Goal: Task Accomplishment & Management: Complete application form

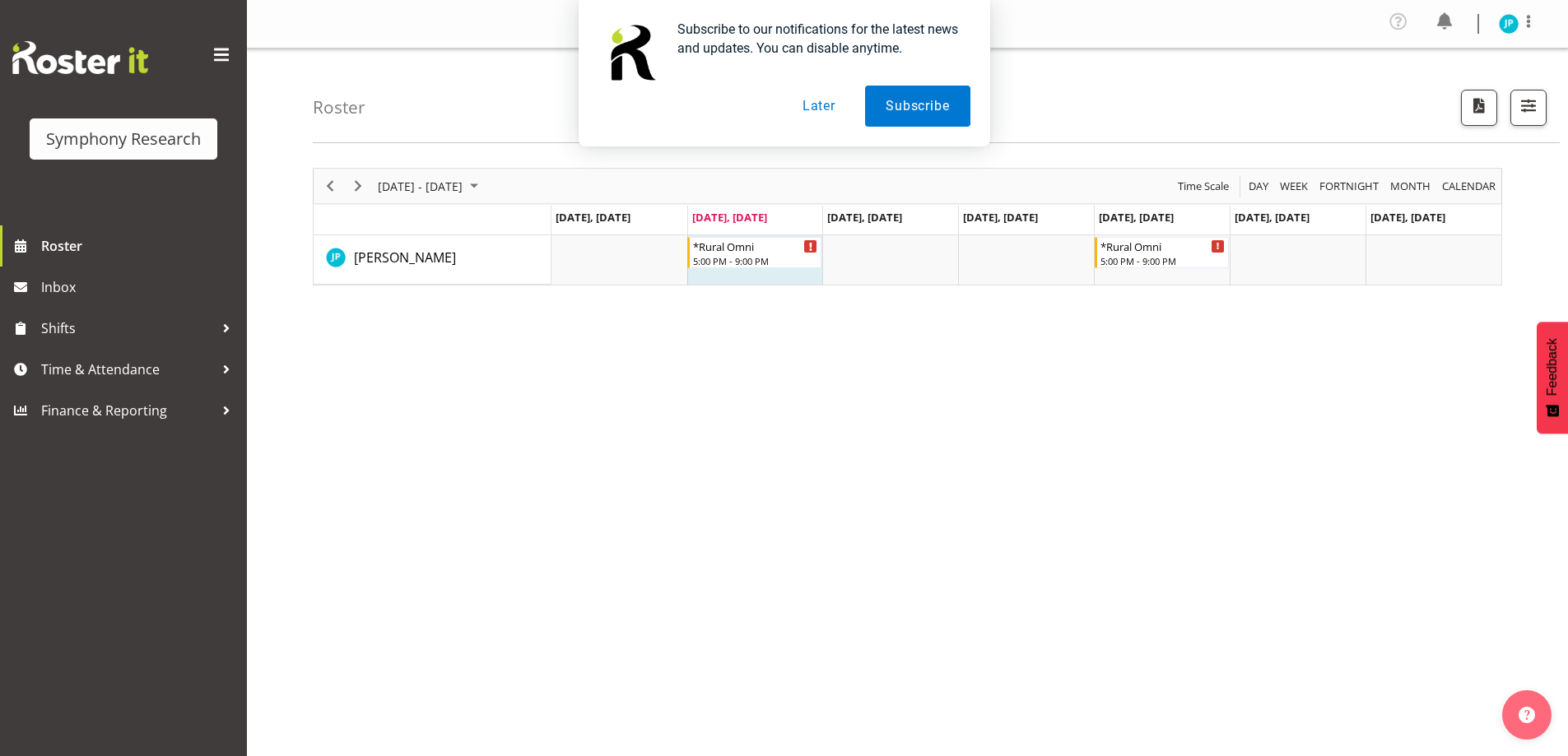
click at [802, 102] on button "Later" at bounding box center [818, 106] width 74 height 41
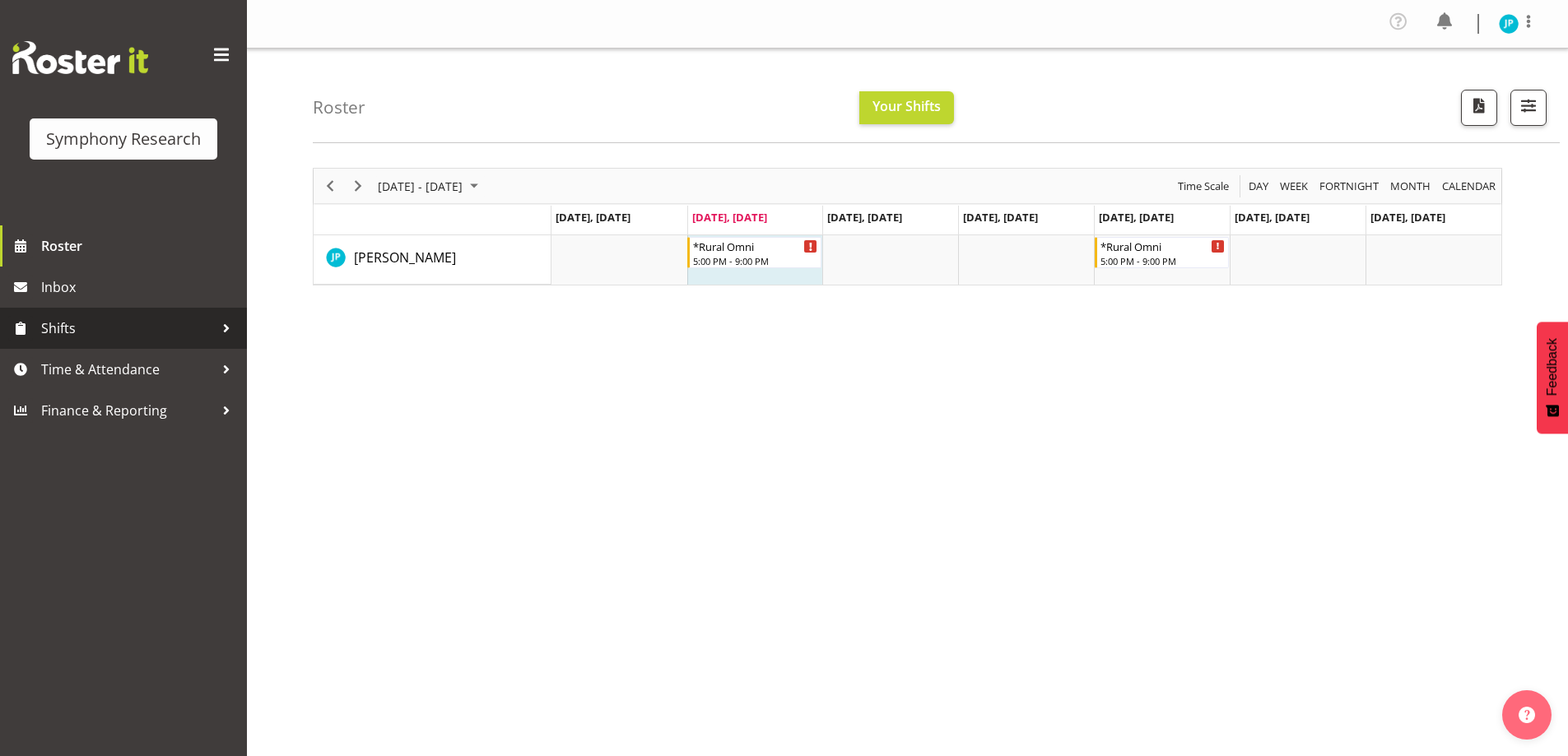
click at [175, 326] on span "Shifts" at bounding box center [128, 328] width 173 height 25
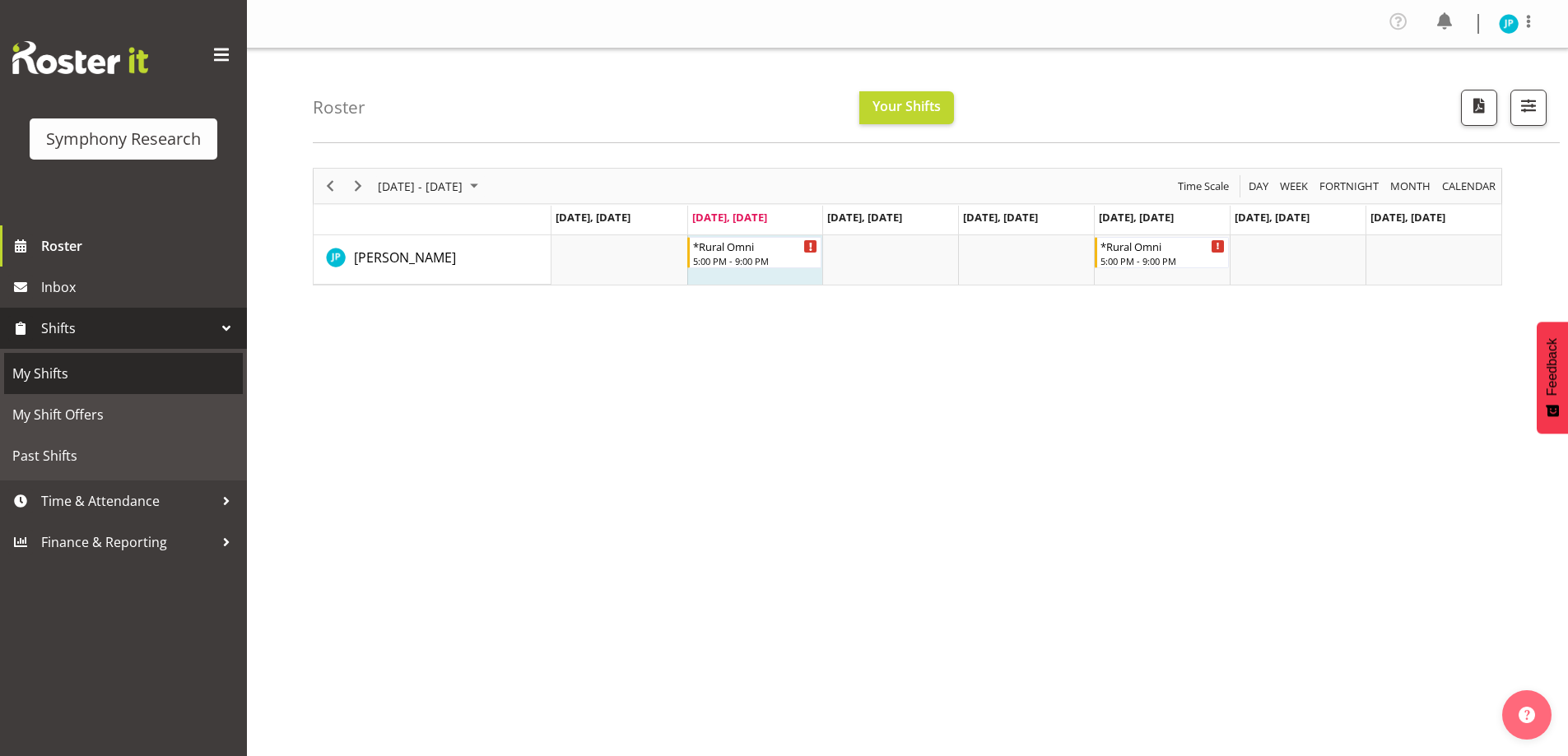
click at [206, 367] on span "My Shifts" at bounding box center [124, 373] width 222 height 25
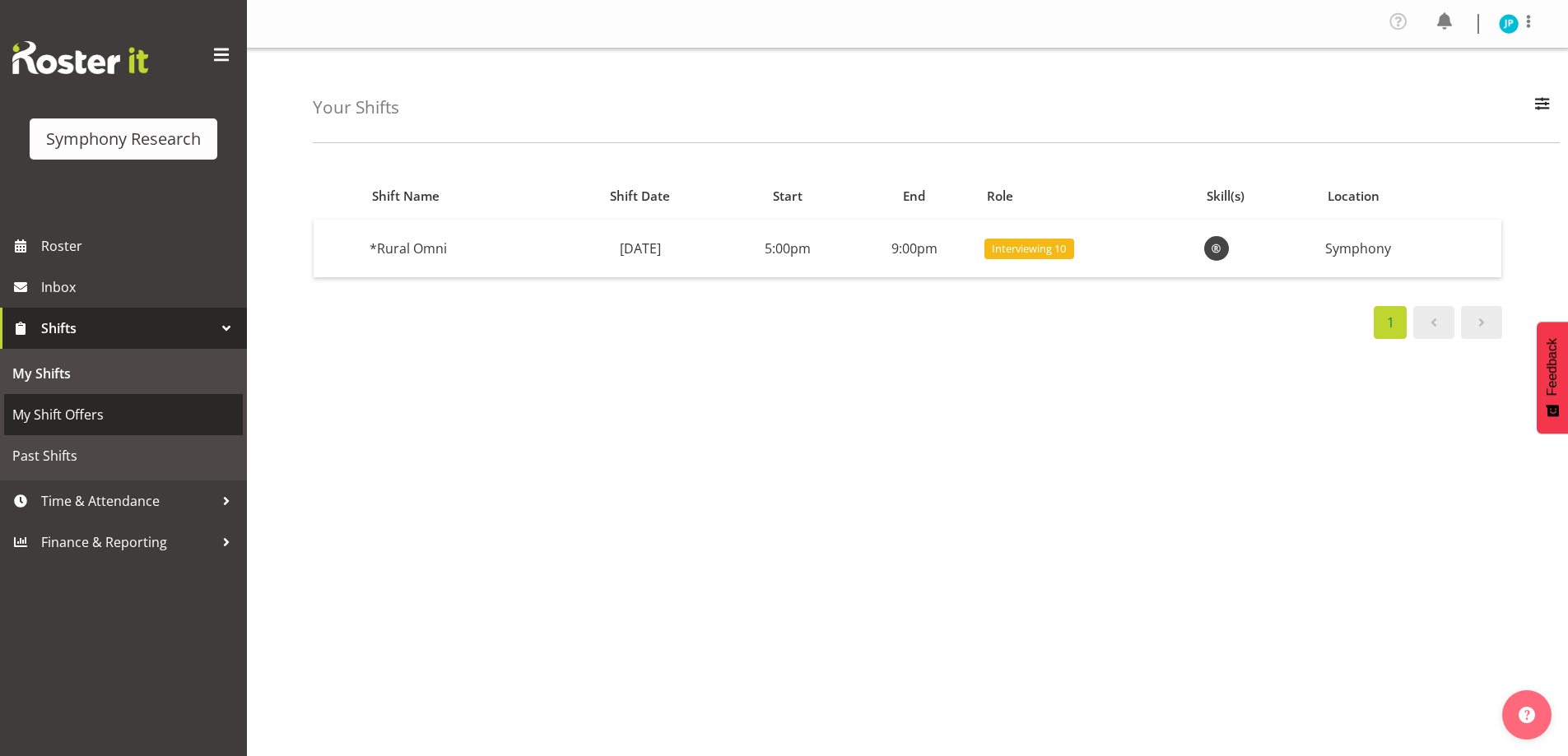
click at [140, 416] on span "My Shift Offers" at bounding box center [124, 414] width 222 height 25
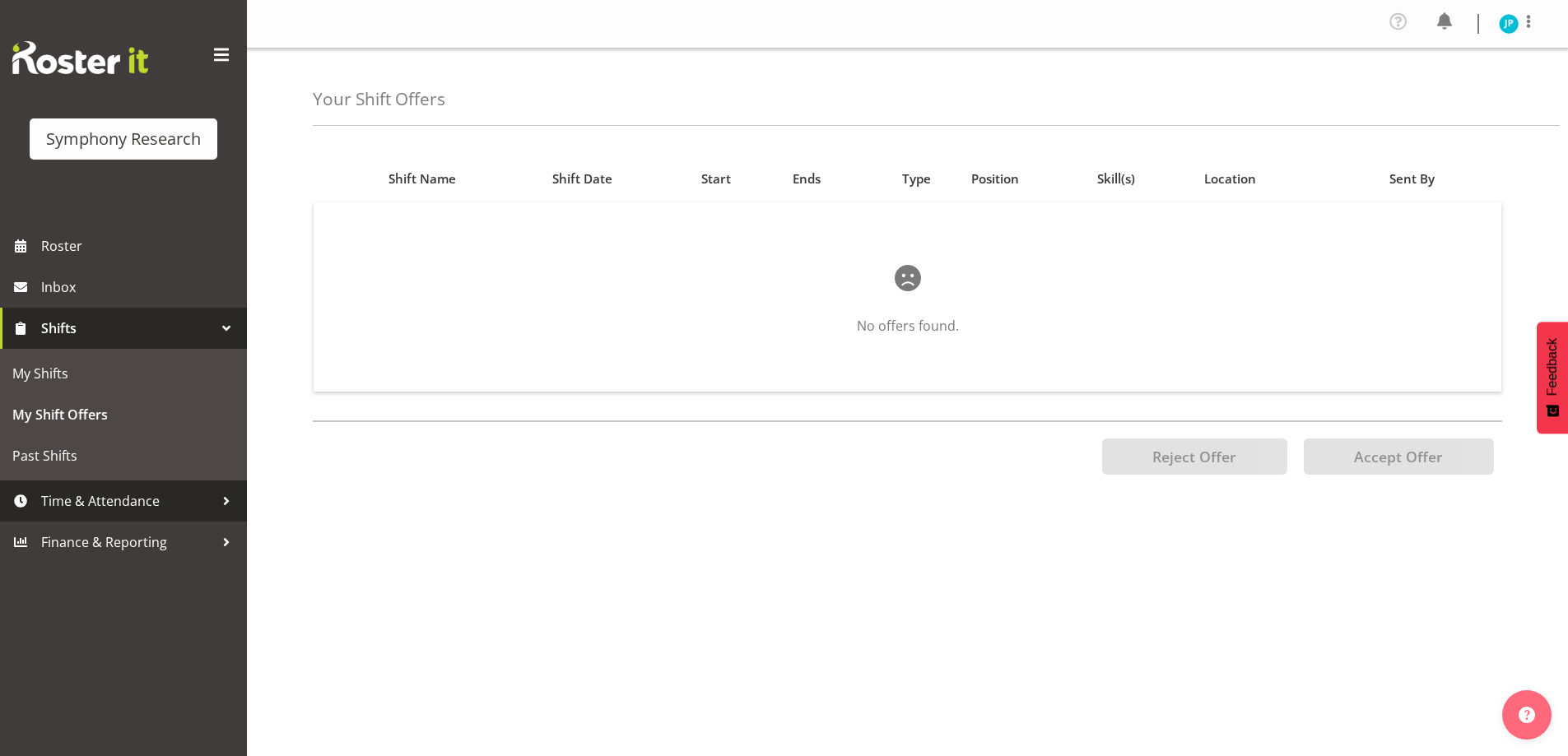
click at [156, 513] on span "Time & Attendance" at bounding box center [128, 501] width 173 height 25
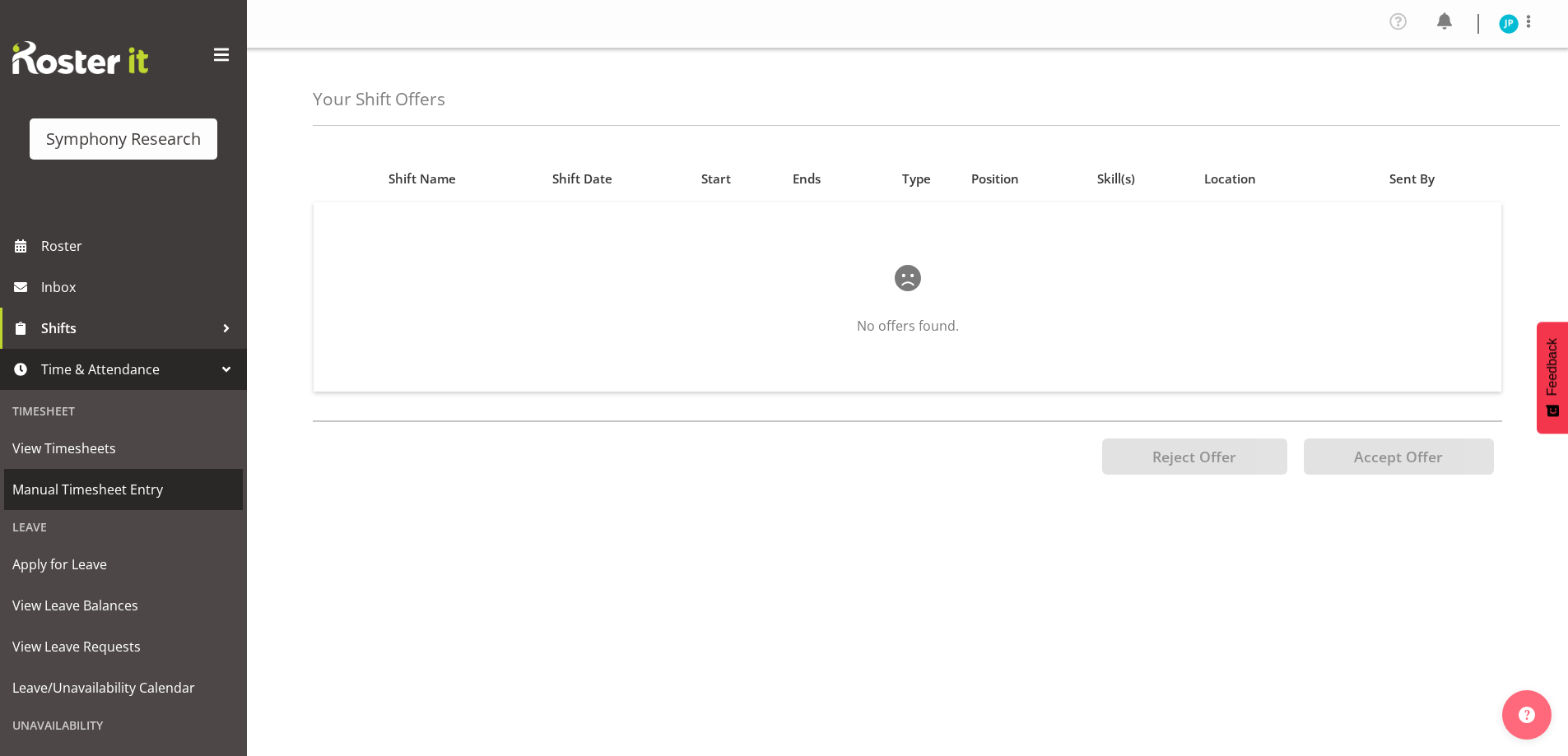
click at [138, 487] on span "Manual Timesheet Entry" at bounding box center [124, 489] width 222 height 25
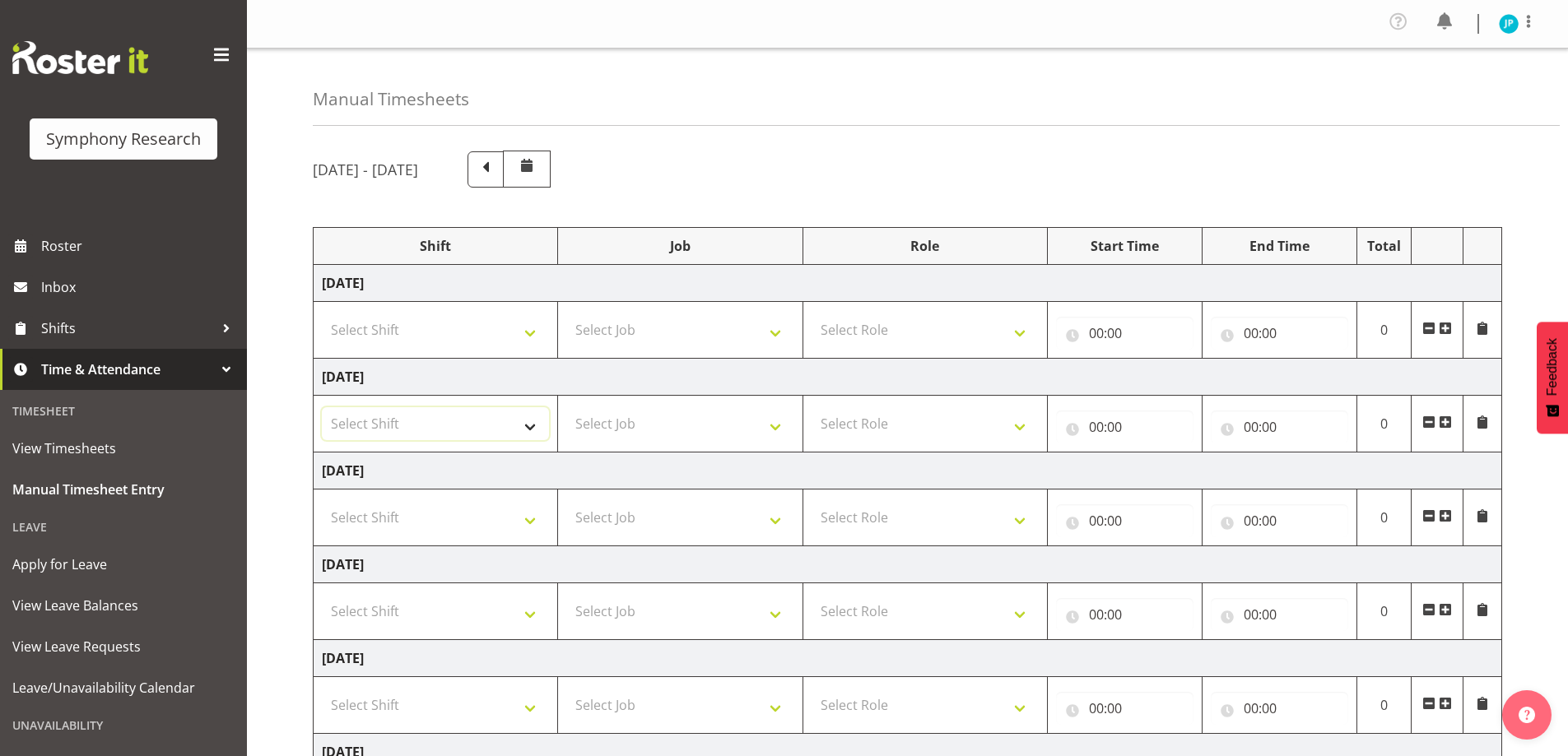
click at [536, 433] on select "Select Shift !!Weekend Residential (Roster IT Shift Label) *Business 9/10am ~ 4…" at bounding box center [435, 424] width 227 height 33
select select "57853"
click at [322, 407] on select "Select Shift !!Weekend Residential (Roster IT Shift Label) *Business 9/10am ~ 4…" at bounding box center [435, 424] width 227 height 33
click at [753, 415] on select "Select Job 550060 IF Admin 553492 World Poll Aus Wave 2 Main 2025 553493 World …" at bounding box center [679, 424] width 227 height 33
select select "10536"
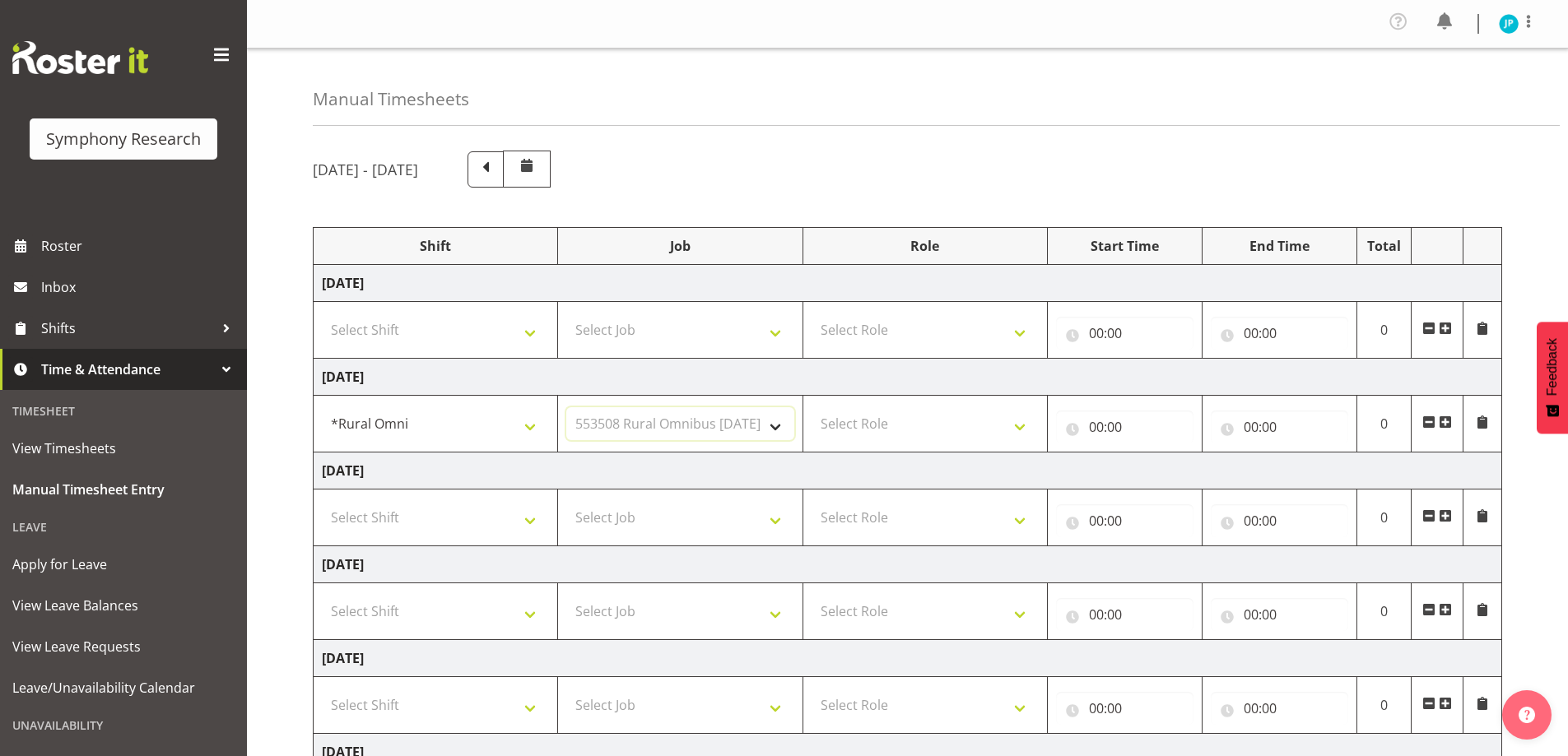
click at [566, 407] on select "Select Job 550060 IF Admin 553492 World Poll Aus Wave 2 Main 2025 553493 World …" at bounding box center [679, 424] width 227 height 33
click at [935, 430] on select "Select Role Briefing Interviewing" at bounding box center [924, 424] width 227 height 33
select select "47"
click at [812, 407] on select "Select Role Briefing Interviewing" at bounding box center [924, 424] width 227 height 33
click at [1128, 424] on input "00:00" at bounding box center [1125, 427] width 138 height 33
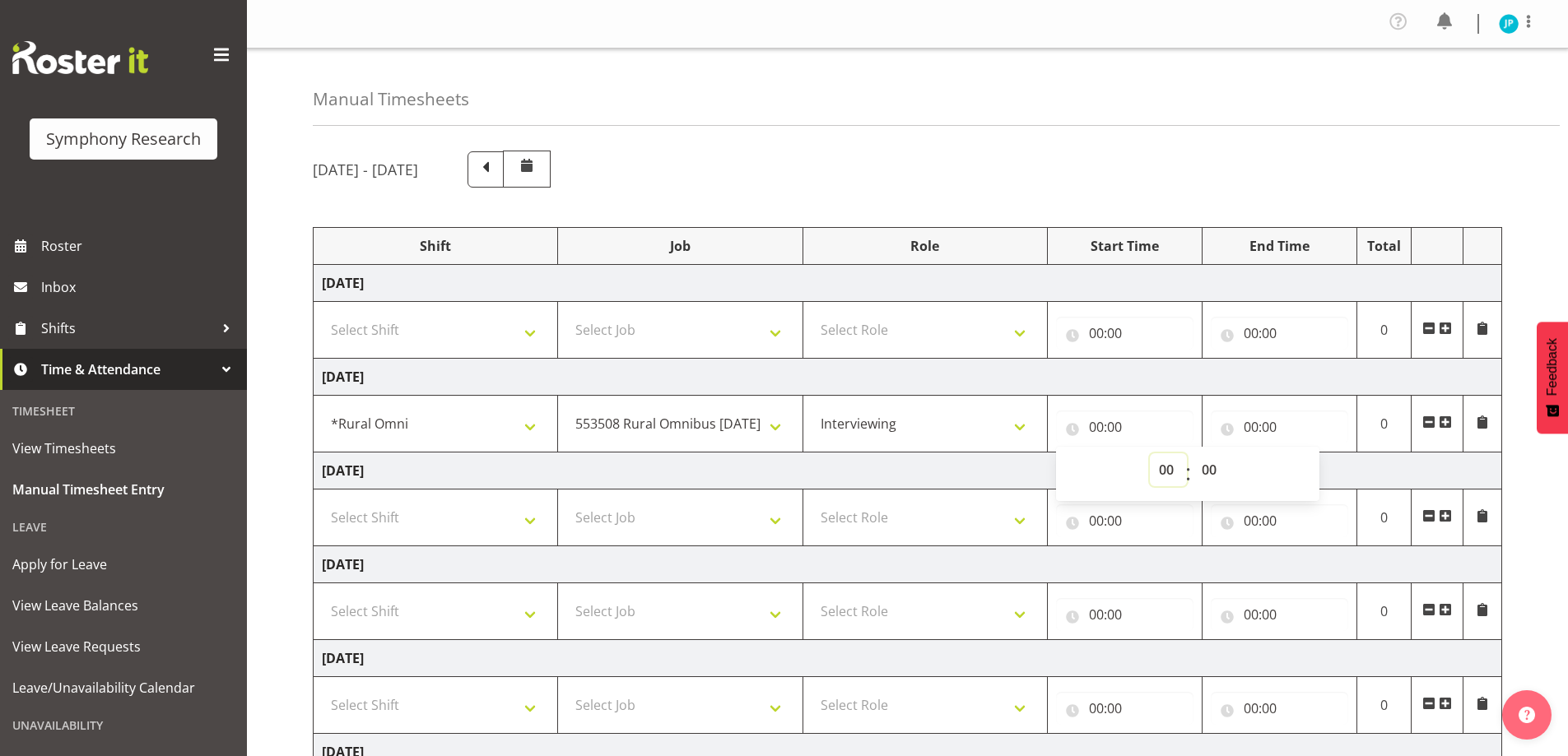
click at [1178, 472] on select "00 01 02 03 04 05 06 07 08 09 10 11 12 13 14 15 16 17 18 19 20 21 22 23" at bounding box center [1168, 470] width 37 height 33
select select "17"
click at [1149, 454] on select "00 01 02 03 04 05 06 07 08 09 10 11 12 13 14 15 16 17 18 19 20 21 22 23" at bounding box center [1168, 470] width 37 height 33
type input "17:00"
click at [1263, 422] on input "00:00" at bounding box center [1279, 427] width 138 height 33
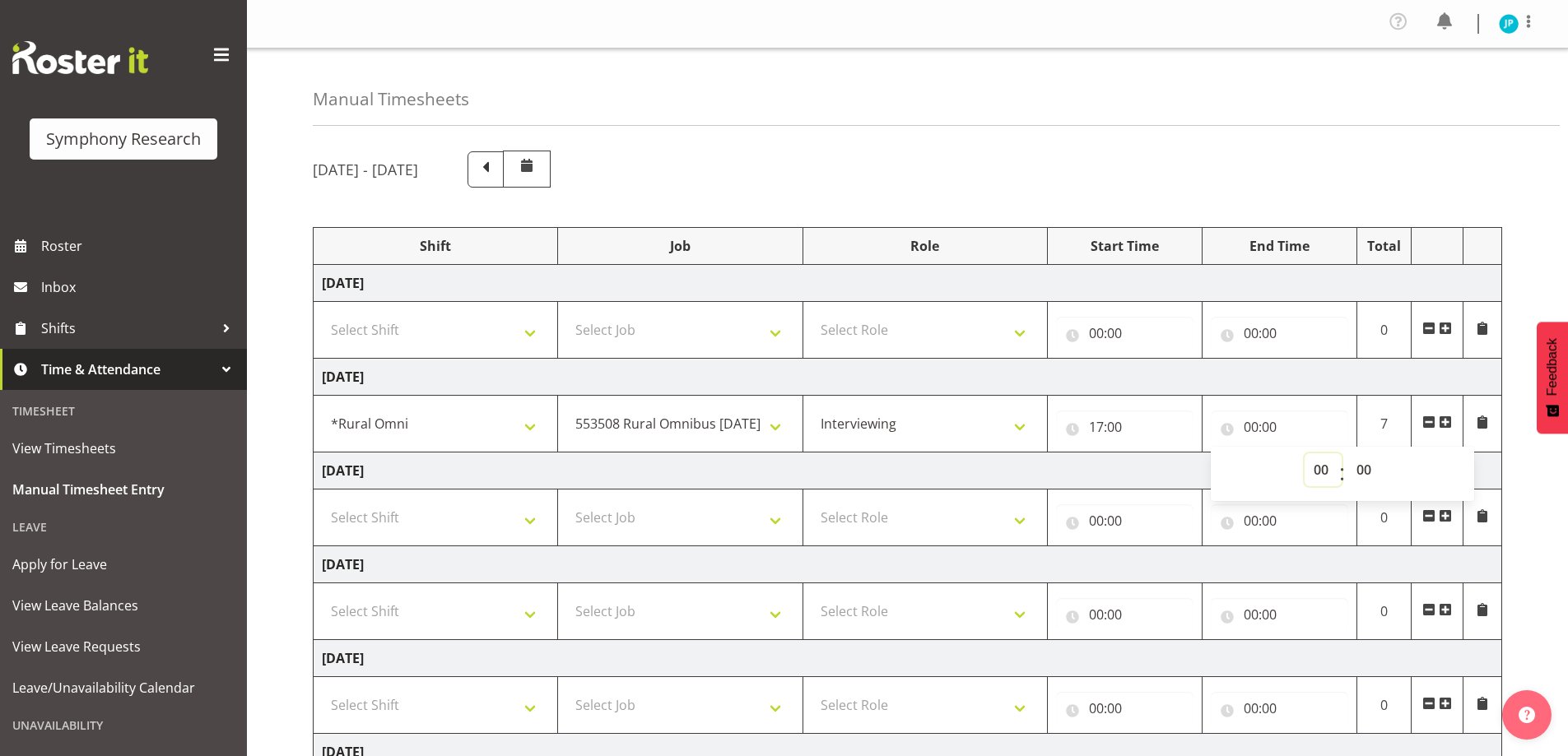
click at [1326, 467] on select "00 01 02 03 04 05 06 07 08 09 10 11 12 13 14 15 16 17 18 19 20 21 22 23" at bounding box center [1323, 470] width 37 height 33
select select "21"
click at [1305, 454] on select "00 01 02 03 04 05 06 07 08 09 10 11 12 13 14 15 16 17 18 19 20 21 22 23" at bounding box center [1323, 470] width 37 height 33
type input "21:00"
click at [1255, 93] on div "Manual Timesheets" at bounding box center [935, 86] width 1247 height 78
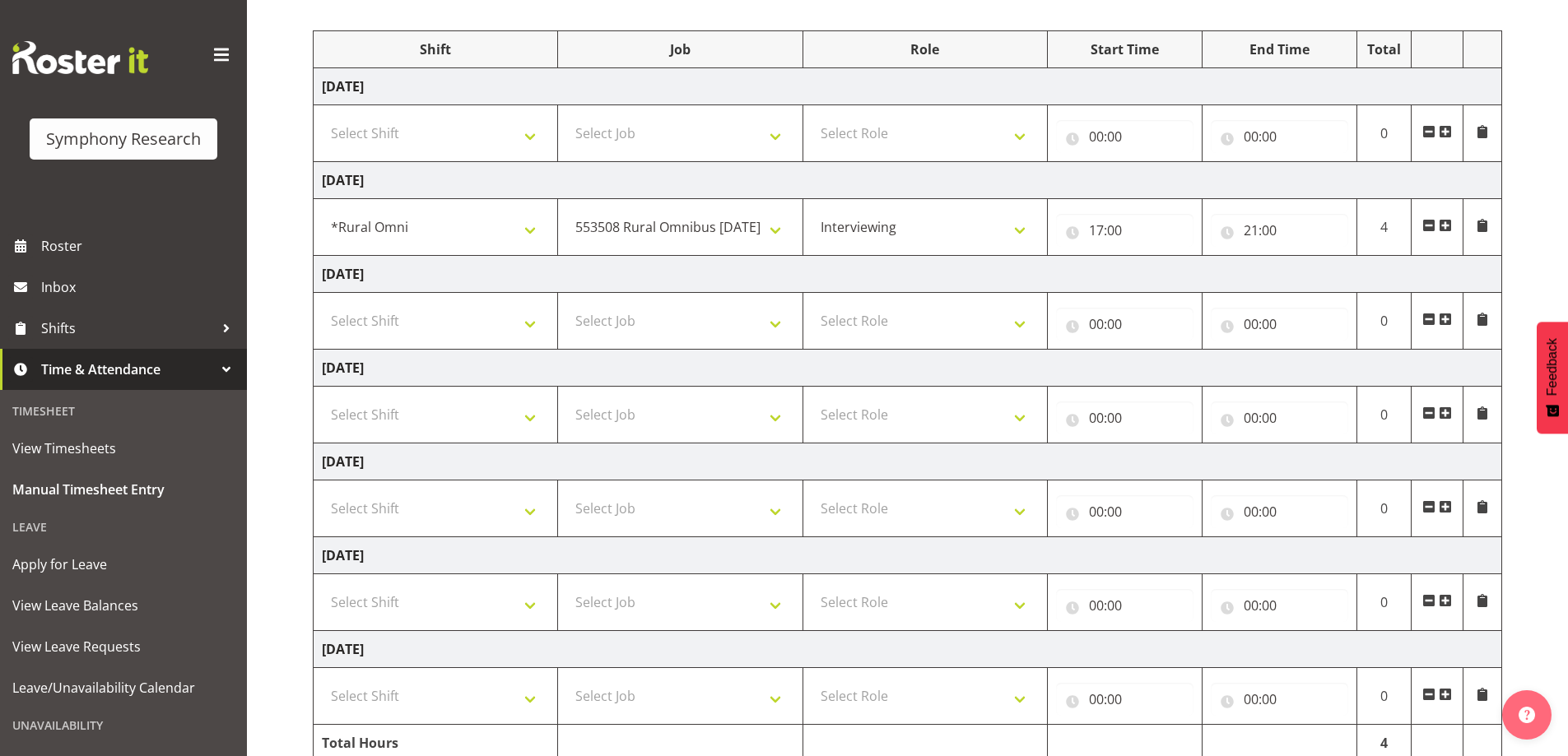
scroll to position [270, 0]
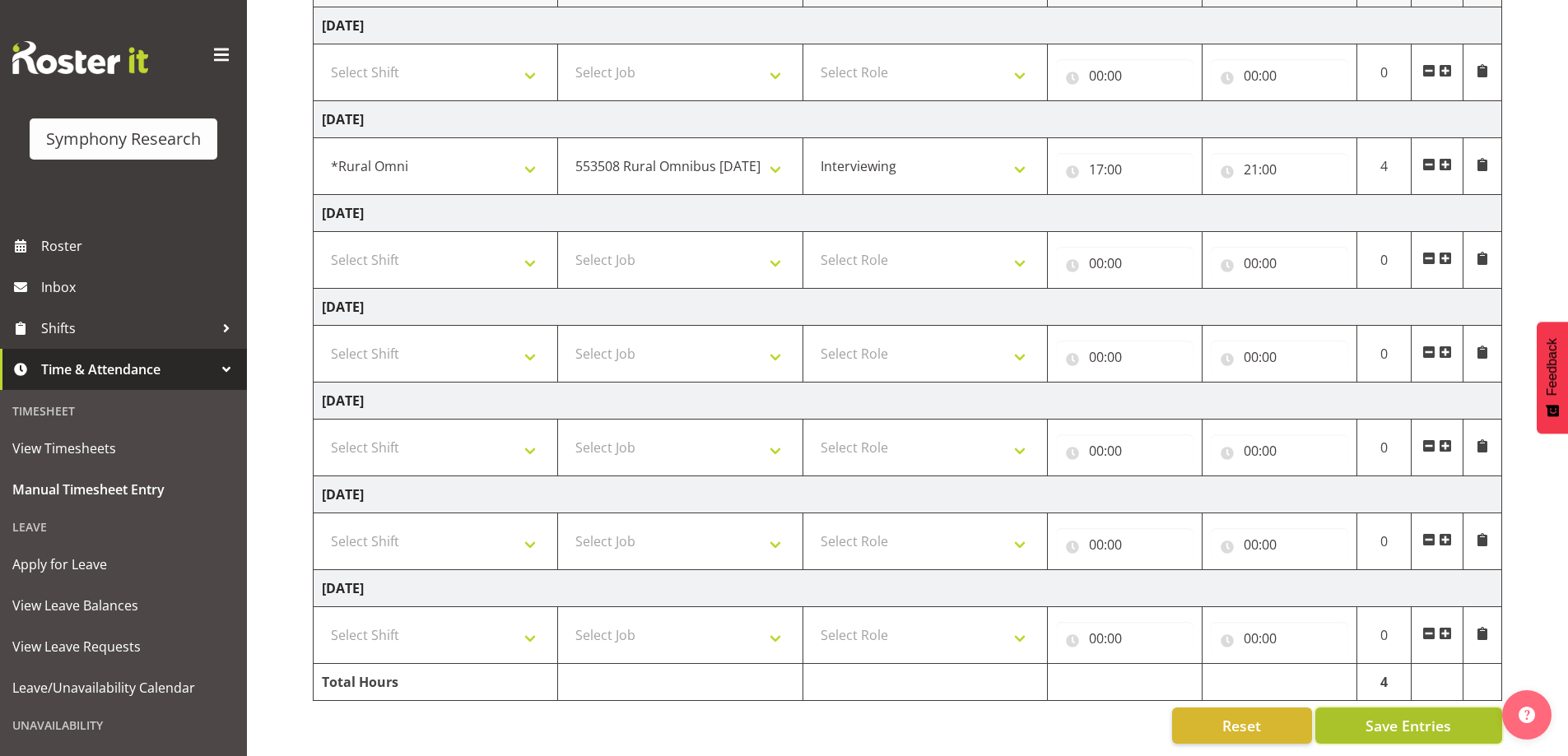
click at [1396, 715] on span "Save Entries" at bounding box center [1408, 726] width 85 height 22
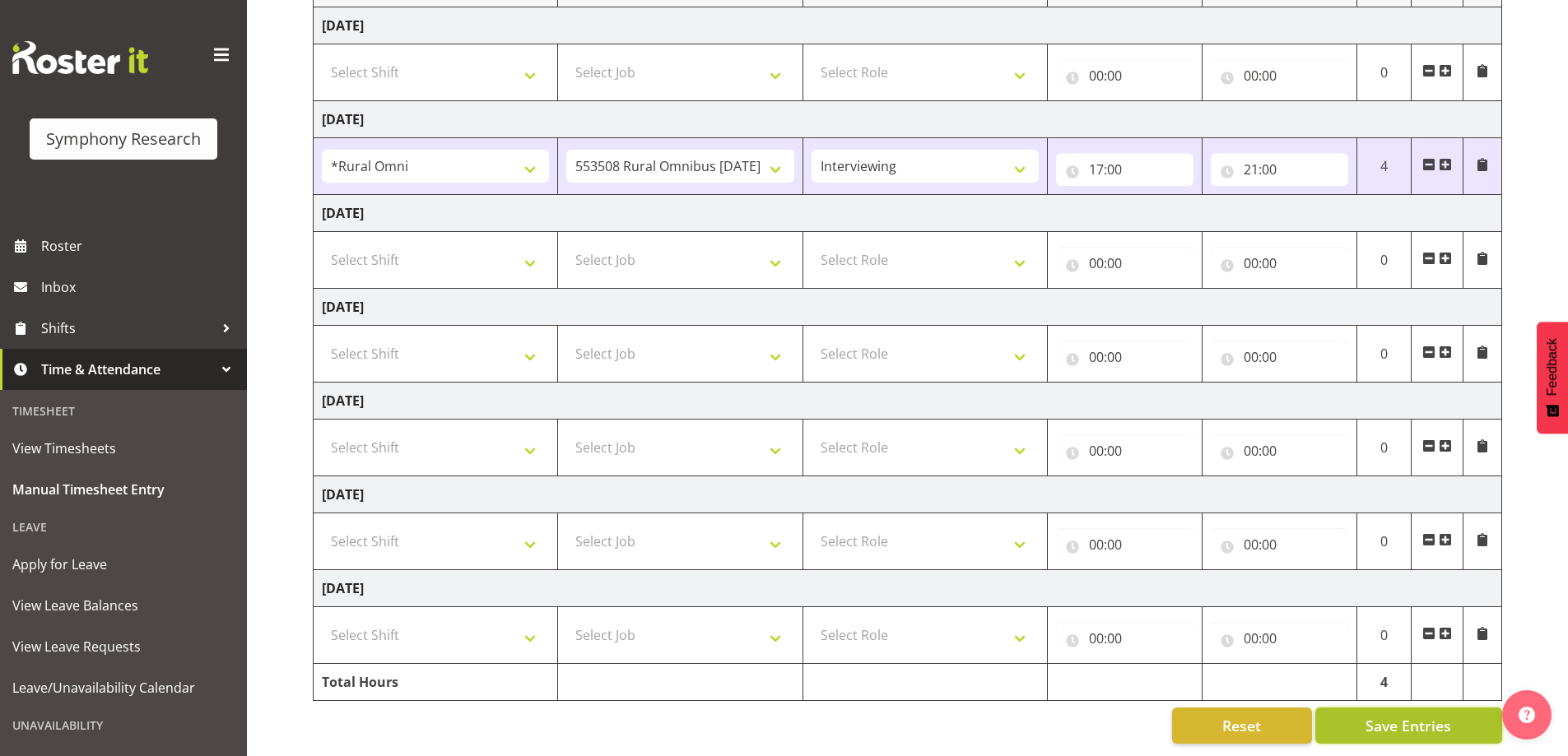
click at [1401, 715] on span "Save Entries" at bounding box center [1408, 726] width 85 height 22
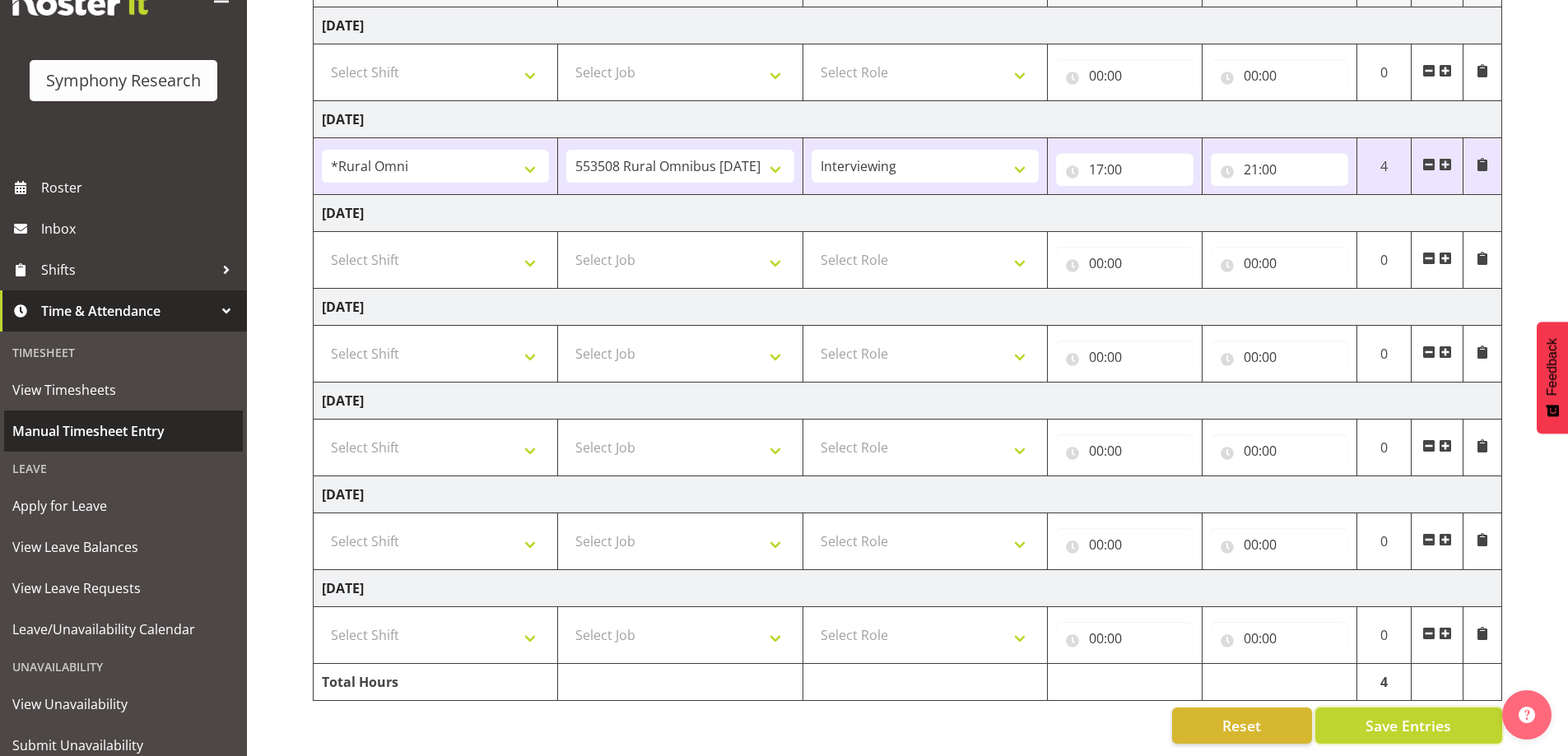
scroll to position [0, 0]
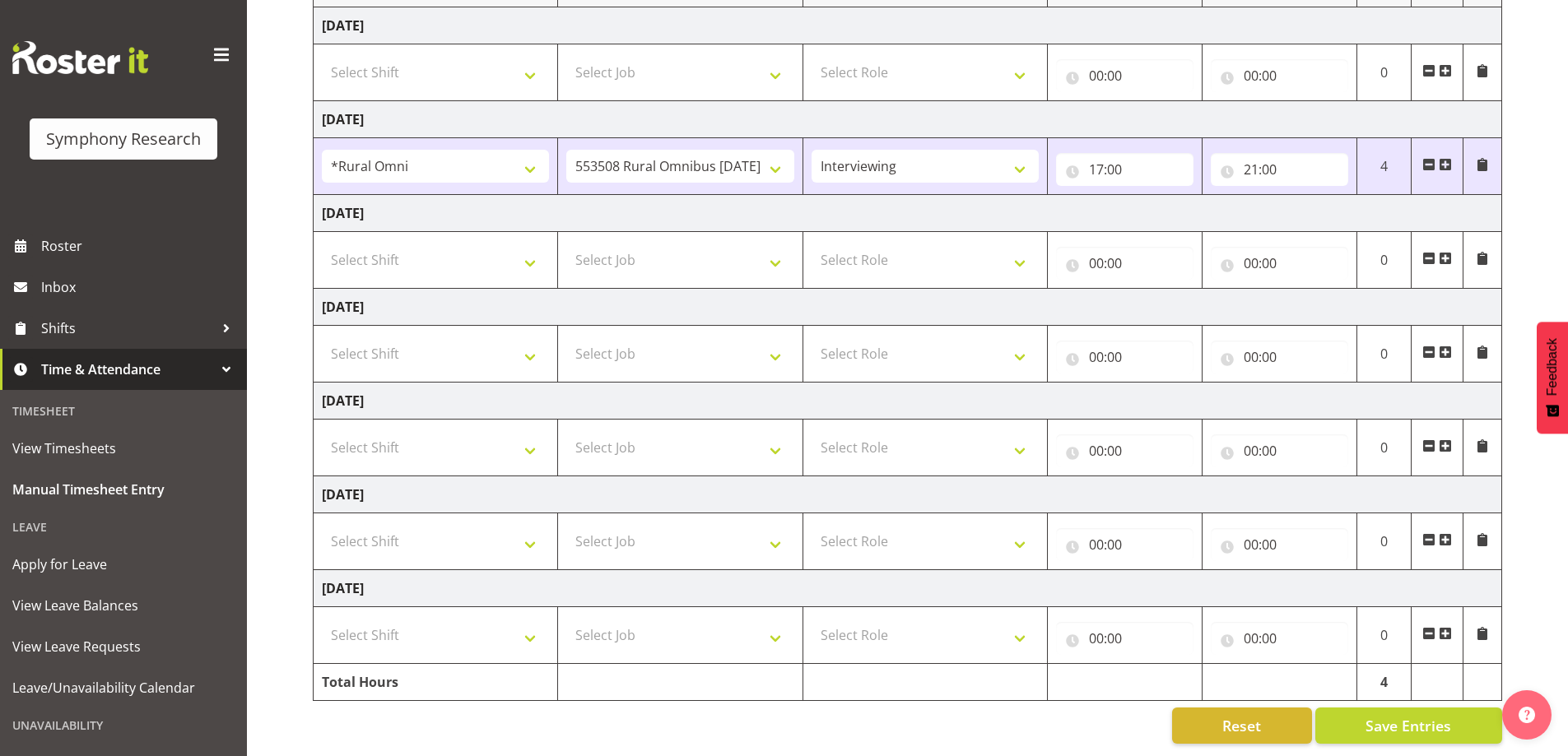
click at [210, 68] on span at bounding box center [221, 55] width 27 height 27
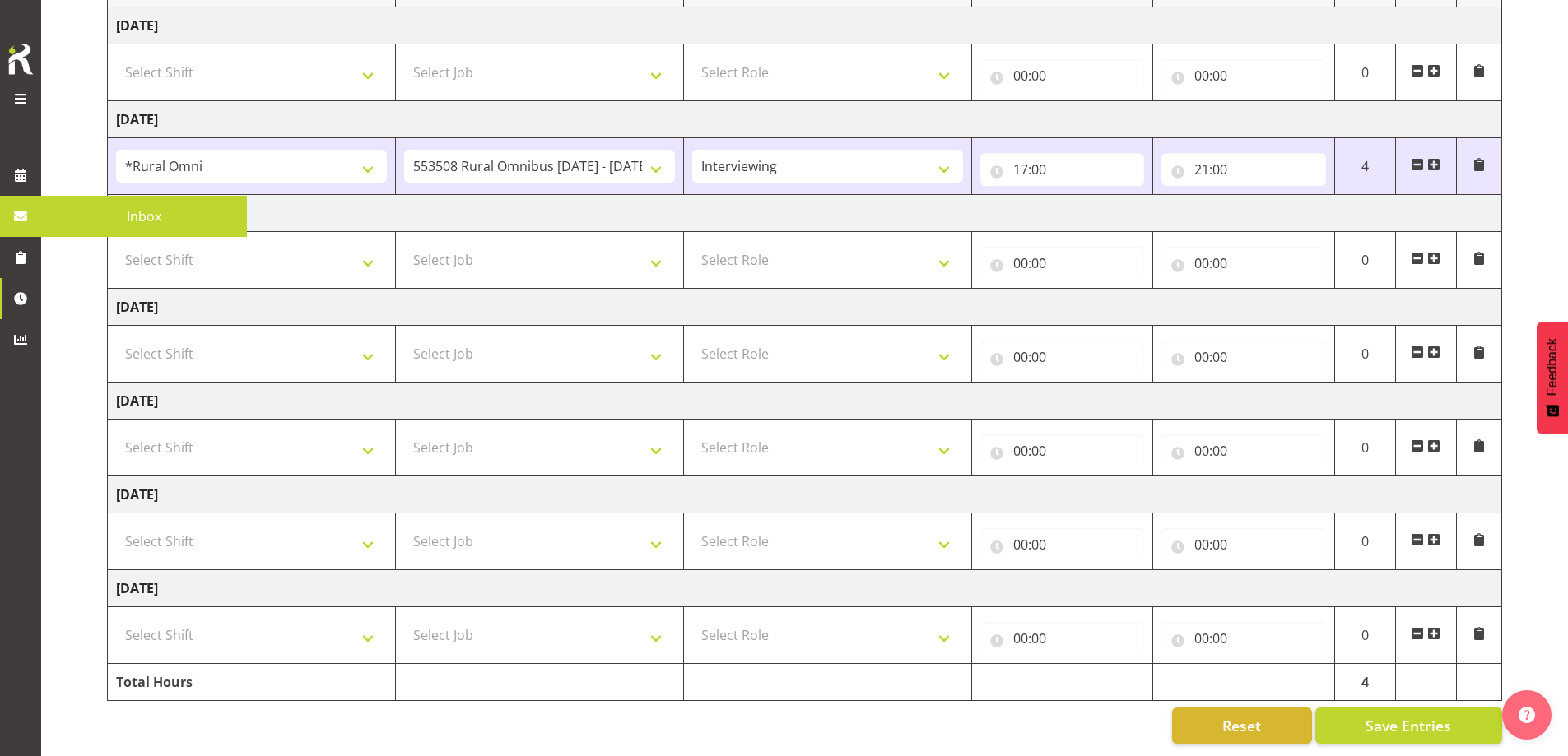
click at [22, 96] on span at bounding box center [21, 98] width 20 height 20
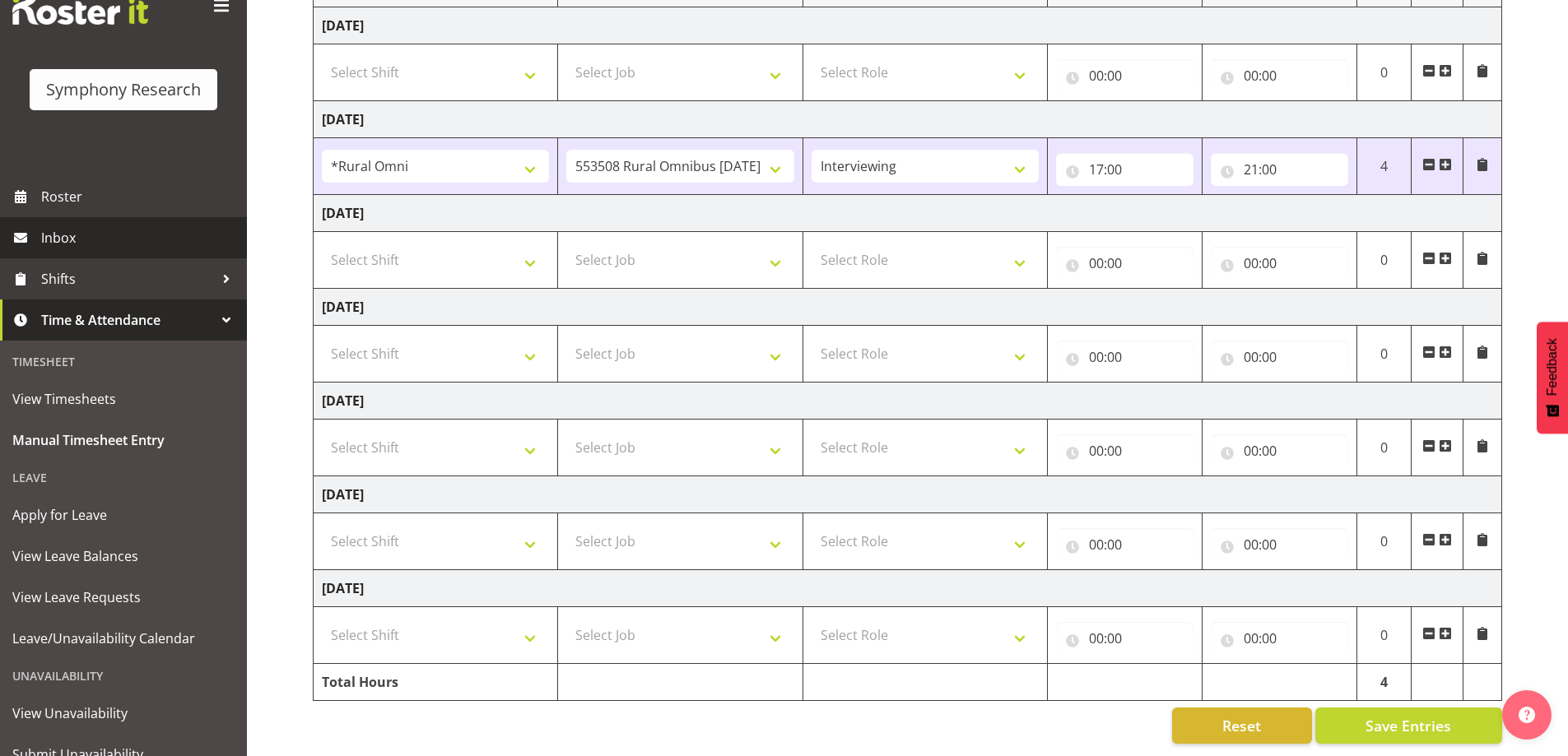
scroll to position [114, 0]
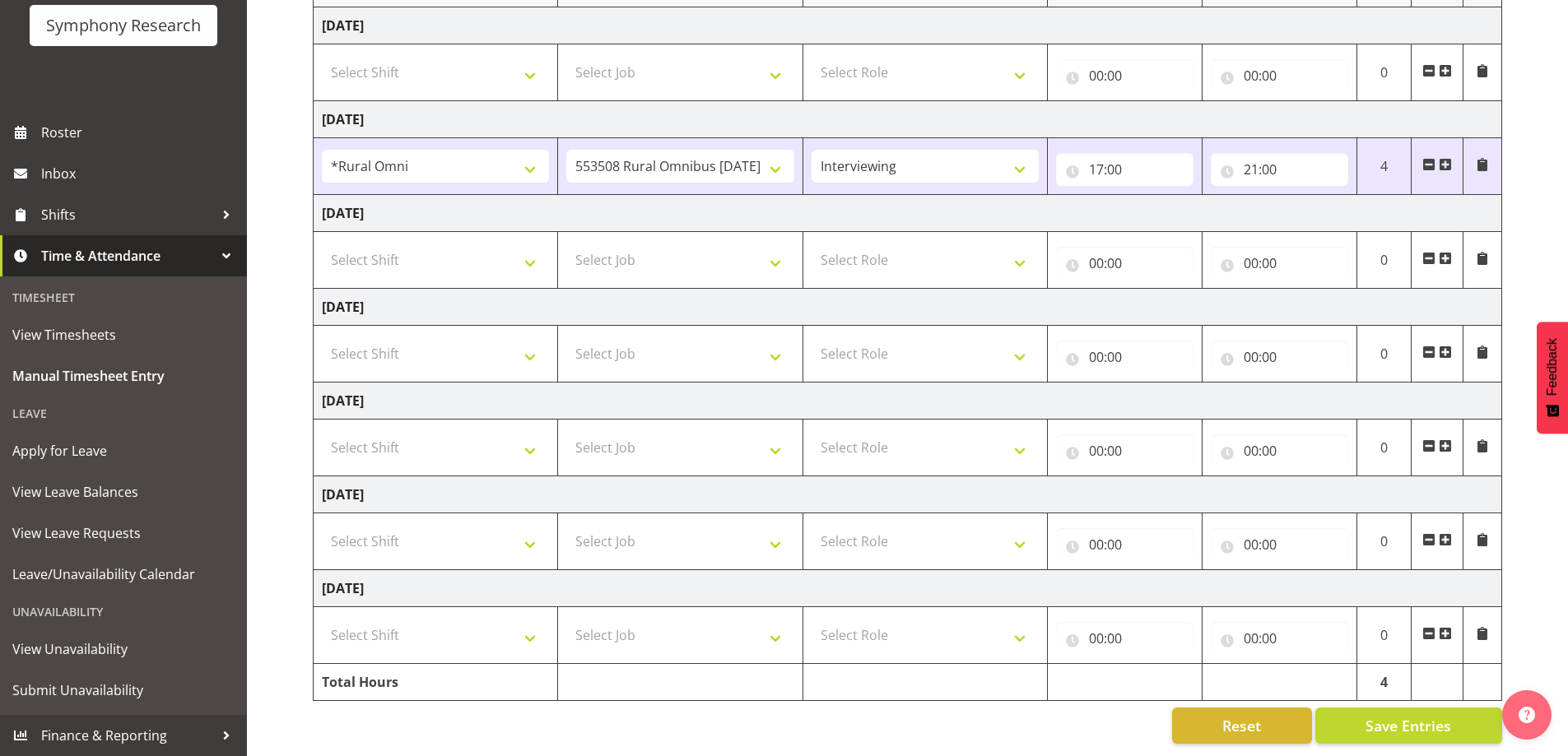
click at [124, 260] on span "Time & Attendance" at bounding box center [128, 255] width 173 height 25
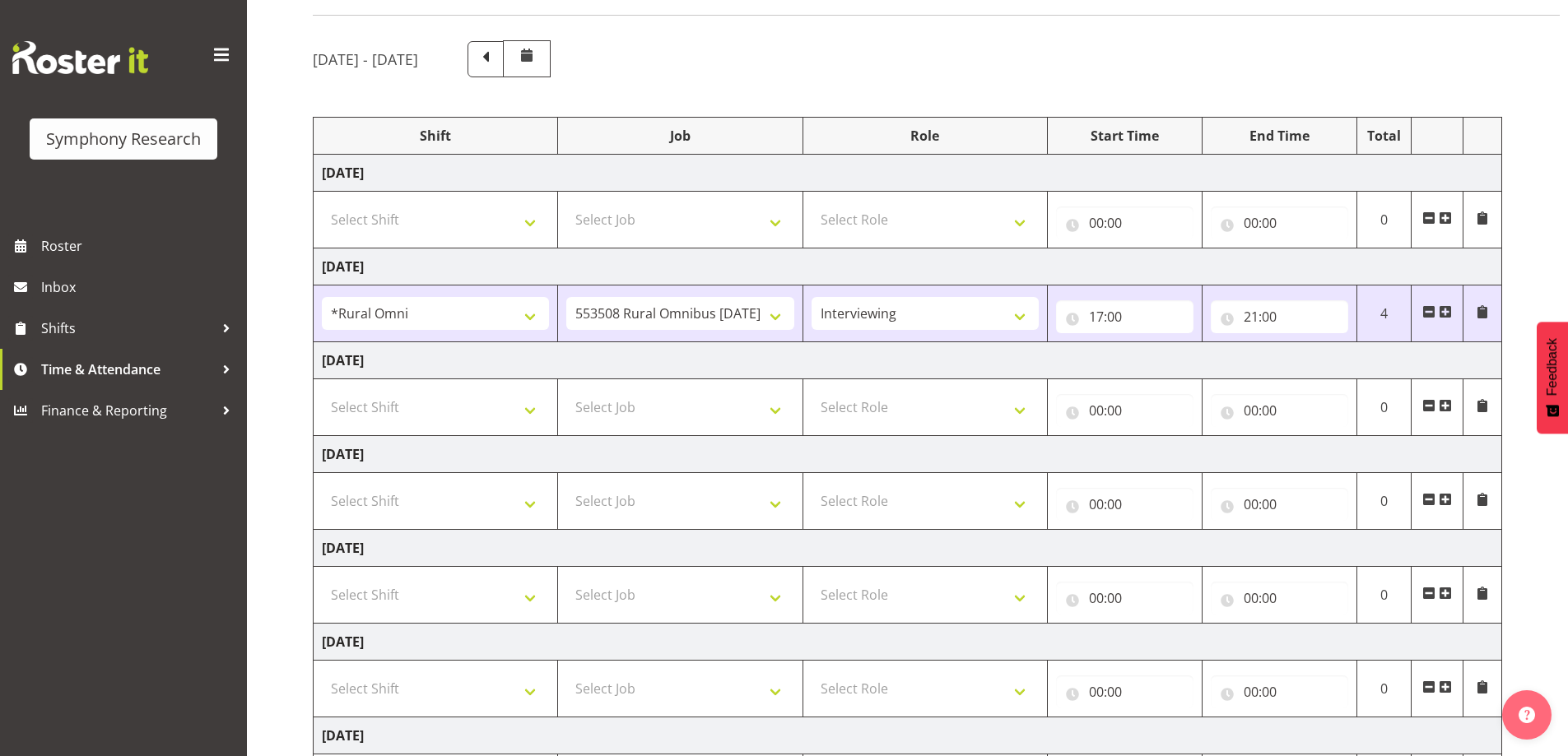
scroll to position [0, 0]
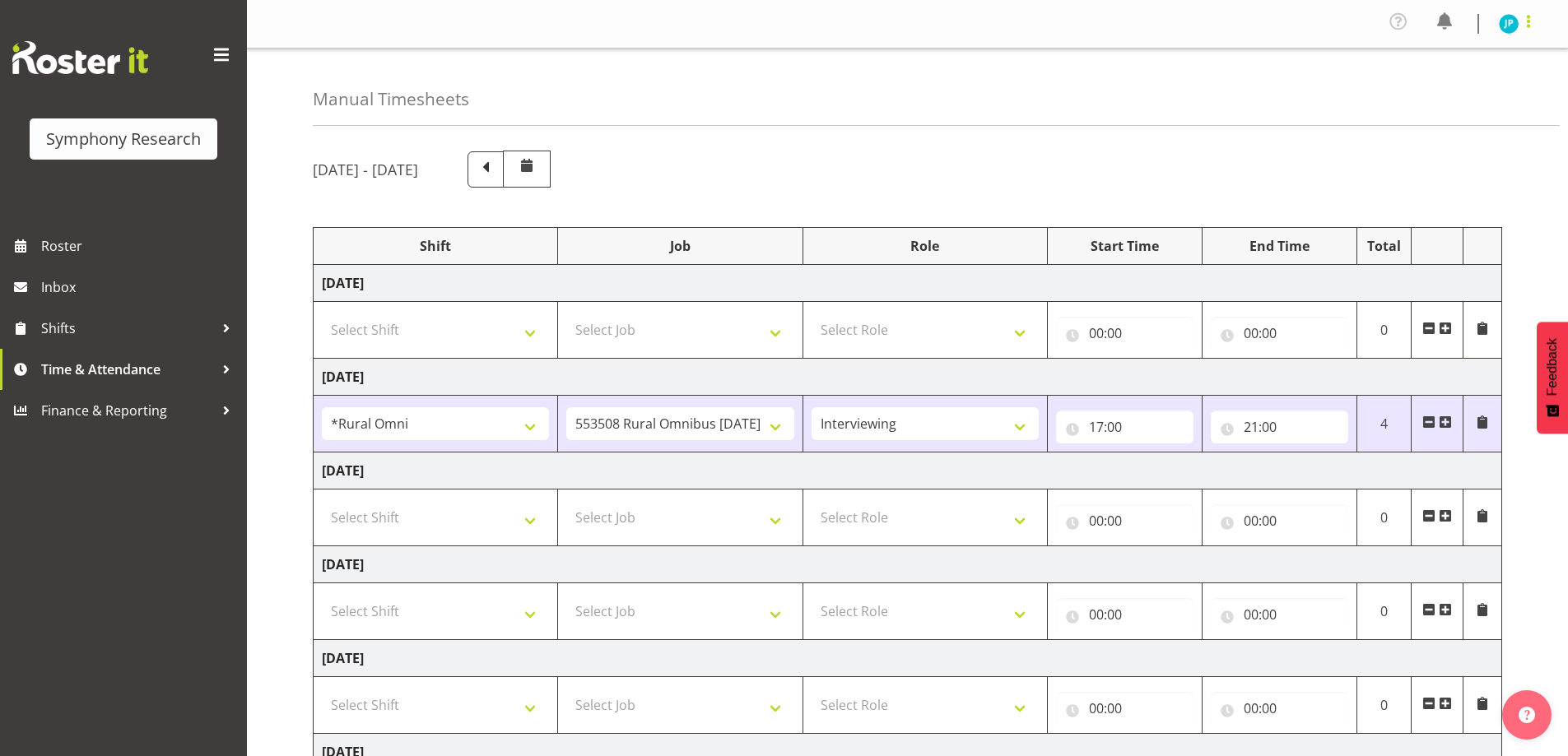
click at [1528, 25] on span at bounding box center [1528, 22] width 20 height 20
click at [1454, 96] on link "Log Out" at bounding box center [1459, 90] width 158 height 29
